Goal: Information Seeking & Learning: Find specific fact

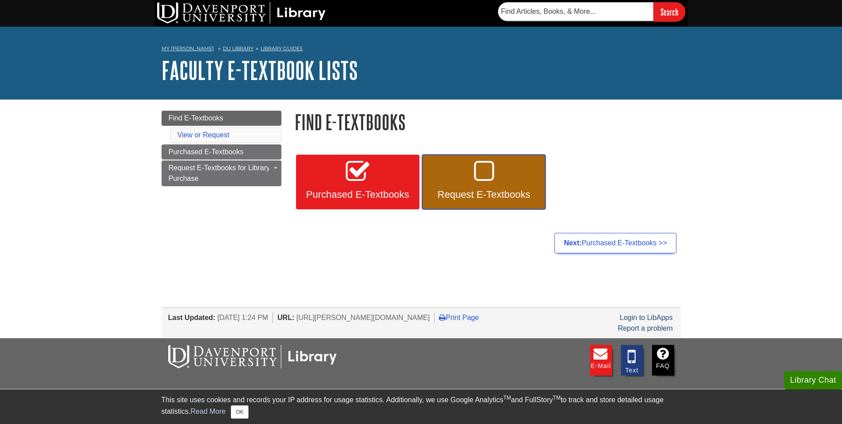
click at [478, 186] on link "Request E-Textbooks" at bounding box center [483, 182] width 123 height 55
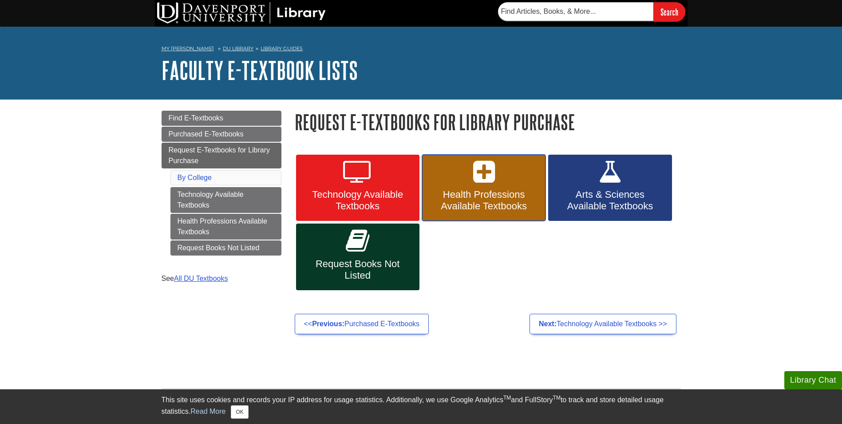
click at [507, 187] on link "Health Professions Available Textbooks" at bounding box center [483, 188] width 123 height 67
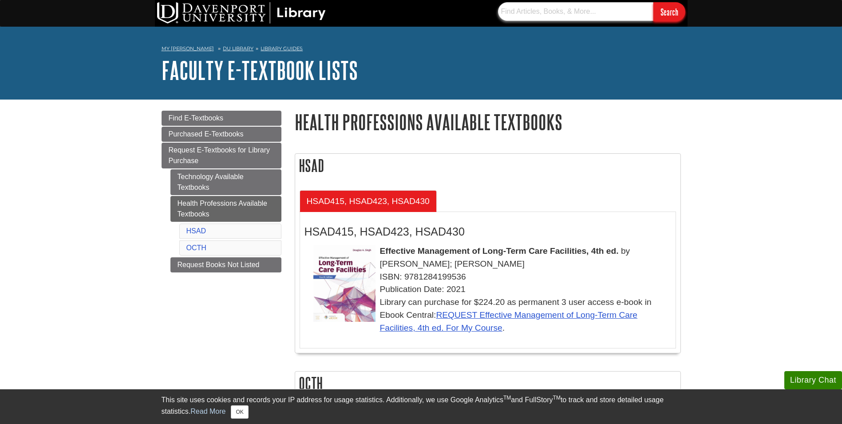
click at [582, 11] on input "text" at bounding box center [575, 11] width 155 height 19
click at [527, 9] on input "text" at bounding box center [575, 11] width 155 height 19
paste input "ISBN: 978-0-87101-397-2"
type input "ISBN: 978-0-87101-397-2"
click at [687, 9] on section "ISBN: 978-0-87101-397-2 Search" at bounding box center [588, 11] width 198 height 19
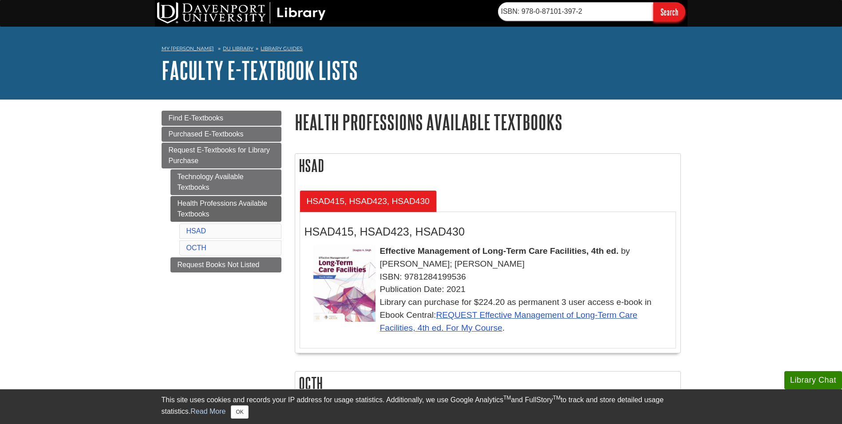
click at [685, 9] on input "Search" at bounding box center [670, 11] width 32 height 19
